Goal: Task Accomplishment & Management: Manage account settings

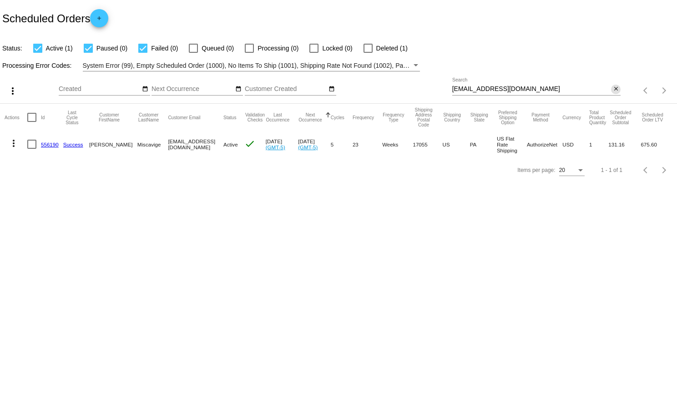
click at [613, 89] on mat-icon "close" at bounding box center [616, 88] width 6 height 7
click at [613, 88] on mat-icon "search" at bounding box center [614, 91] width 11 height 14
click at [613, 88] on input "Search" at bounding box center [536, 88] width 169 height 7
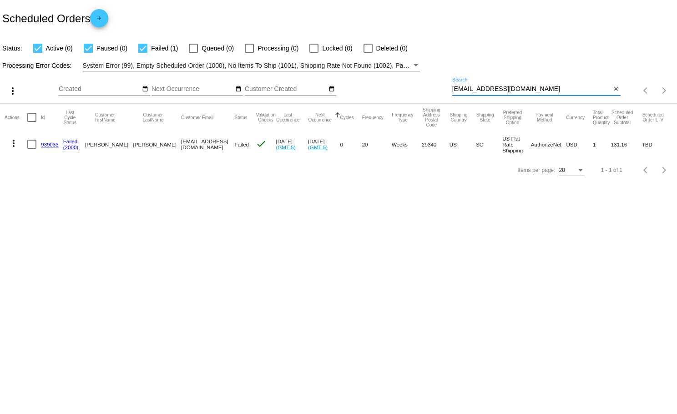
type input "[EMAIL_ADDRESS][DOMAIN_NAME]"
click at [16, 141] on mat-icon "more_vert" at bounding box center [13, 143] width 11 height 11
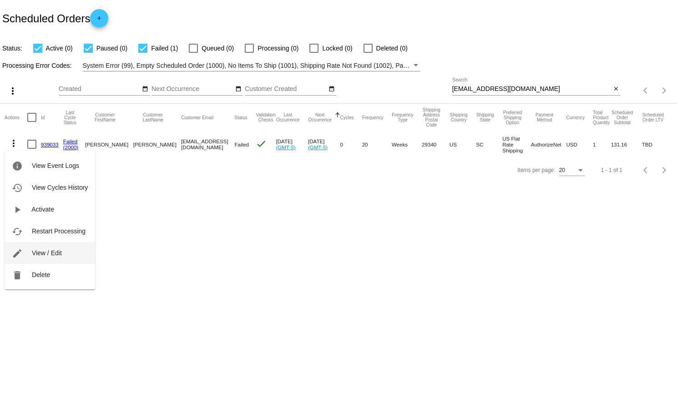
click at [48, 255] on span "View / Edit" at bounding box center [47, 252] width 30 height 7
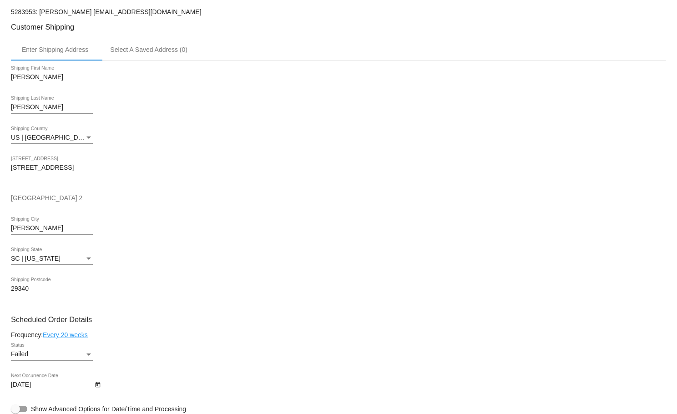
scroll to position [246, 0]
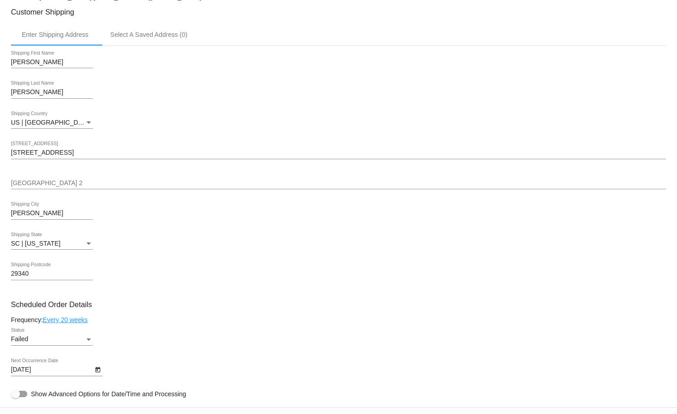
click at [83, 323] on link "Every 20 weeks" at bounding box center [65, 319] width 45 height 7
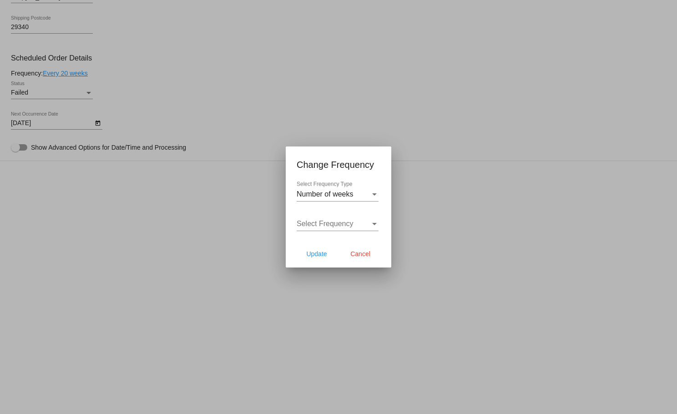
click at [344, 218] on div "Select Frequency Select Frequency" at bounding box center [337, 221] width 82 height 20
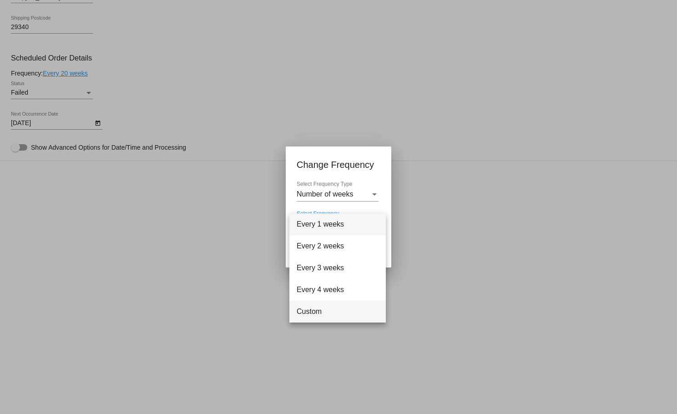
click at [314, 311] on span "Custom" at bounding box center [337, 312] width 82 height 22
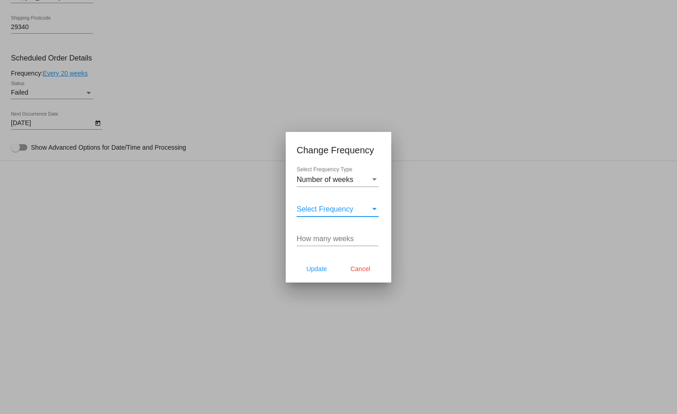
click at [313, 244] on div "How many weeks" at bounding box center [337, 236] width 82 height 20
type input "10"
click at [314, 267] on span "Update" at bounding box center [316, 268] width 20 height 7
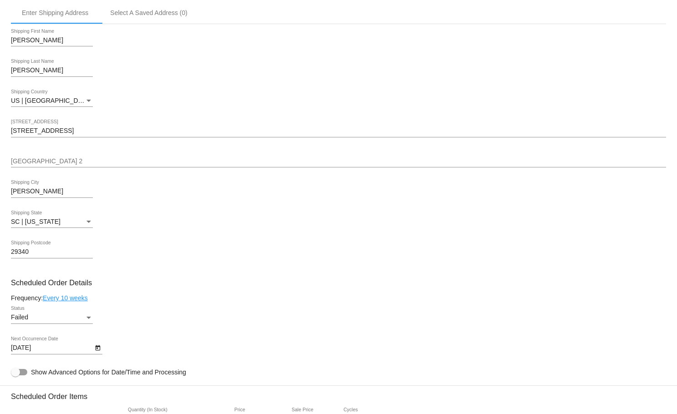
scroll to position [285, 0]
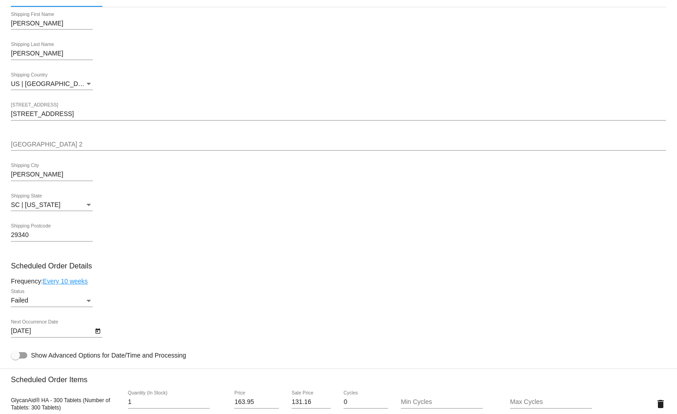
click at [88, 302] on div "Status" at bounding box center [88, 301] width 5 height 2
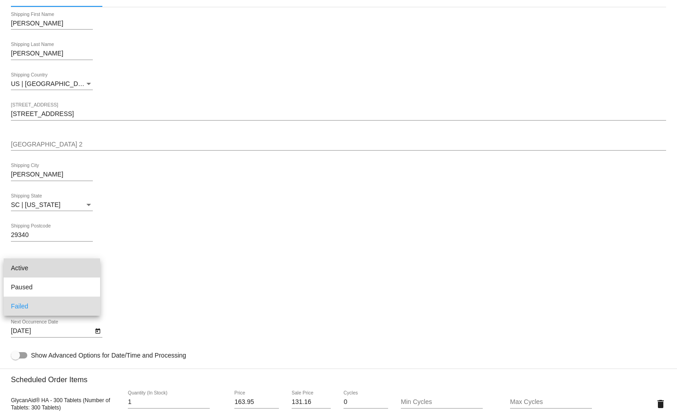
click at [18, 268] on span "Active" at bounding box center [52, 267] width 82 height 19
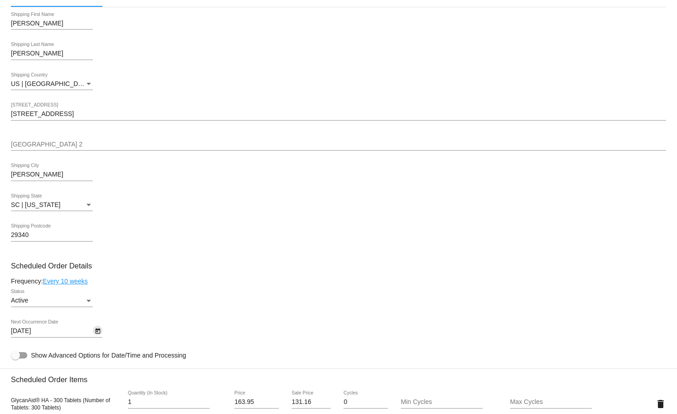
click at [98, 337] on icon "Open calendar" at bounding box center [98, 331] width 6 height 11
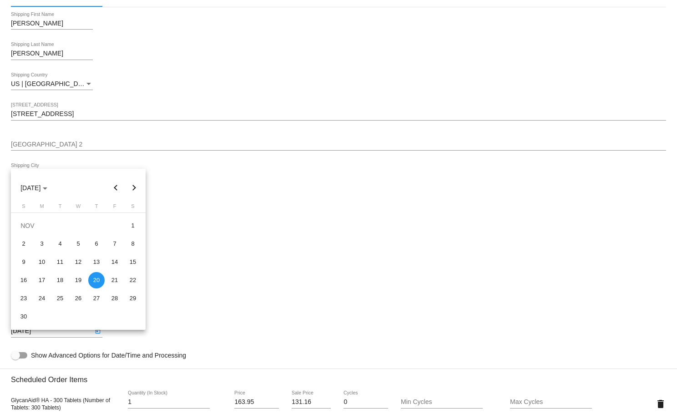
click at [113, 182] on button "Previous month" at bounding box center [116, 188] width 18 height 18
click at [100, 261] on div "11" at bounding box center [96, 262] width 16 height 16
type input "[DATE]"
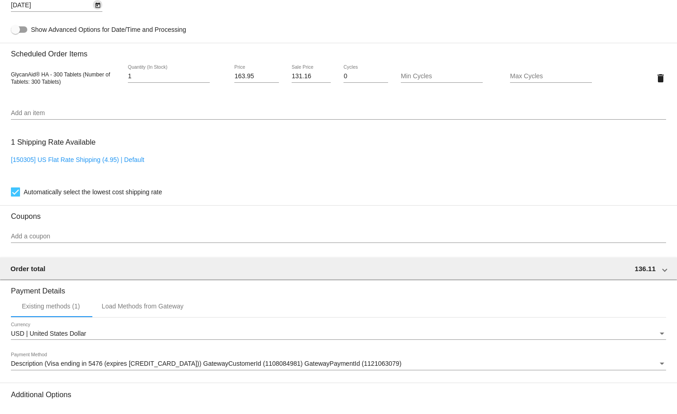
scroll to position [716, 0]
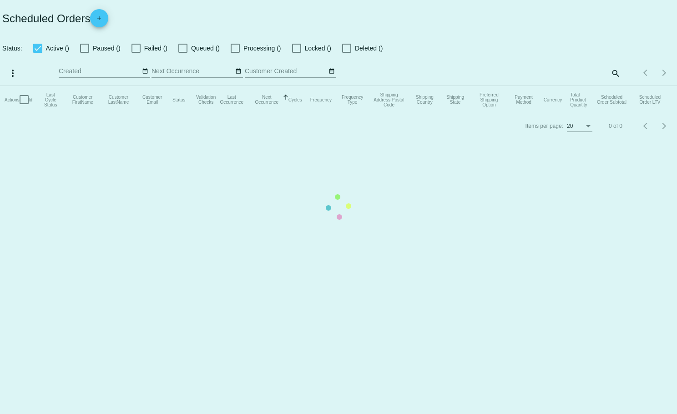
checkbox input "true"
